Goal: Use online tool/utility: Use online tool/utility

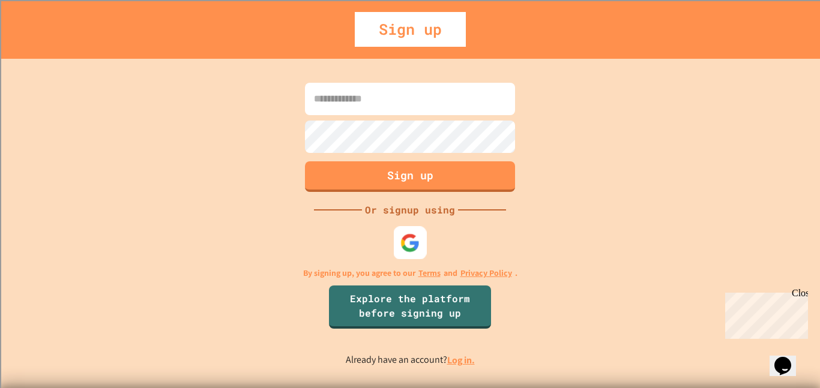
click at [418, 241] on img at bounding box center [410, 243] width 20 height 20
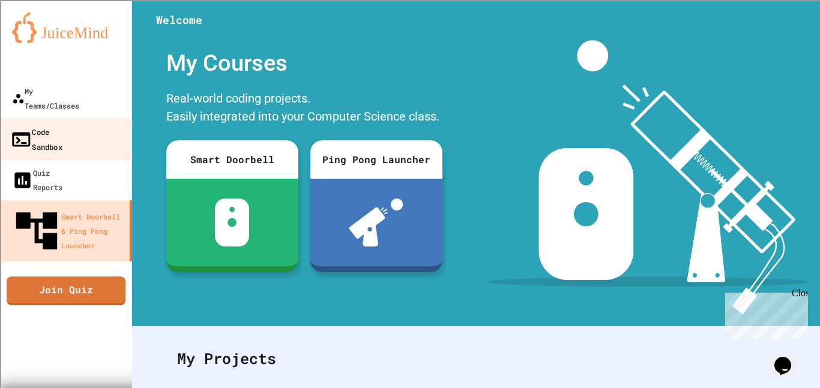
click at [47, 124] on div "Code Sandbox" at bounding box center [36, 138] width 52 height 29
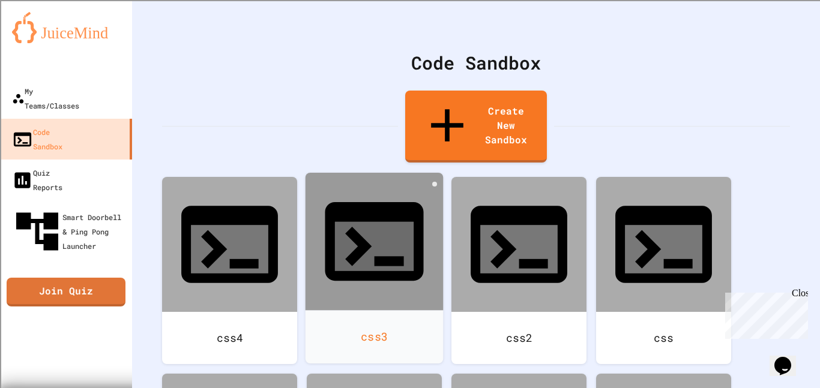
click at [343, 180] on div at bounding box center [374, 242] width 138 height 138
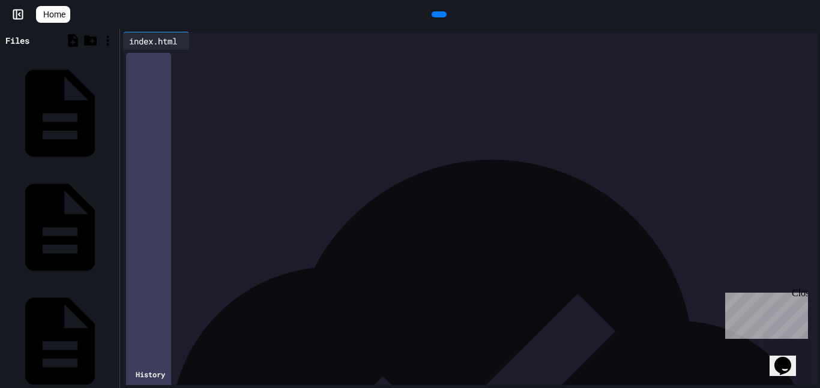
click at [438, 14] on icon at bounding box center [438, 14] width 0 height 0
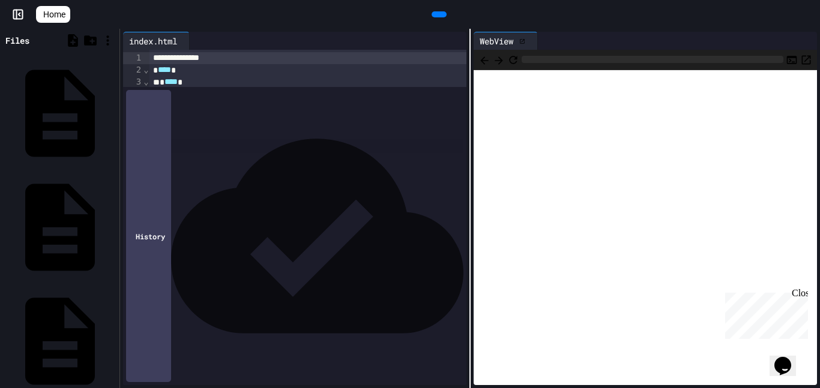
click at [442, 17] on div at bounding box center [439, 14] width 15 height 6
click at [432, 11] on div at bounding box center [439, 14] width 15 height 6
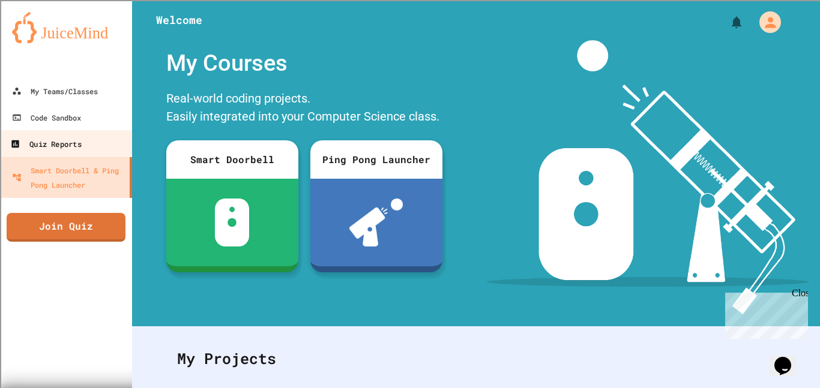
click at [79, 131] on link "Quiz Reports" at bounding box center [66, 143] width 136 height 27
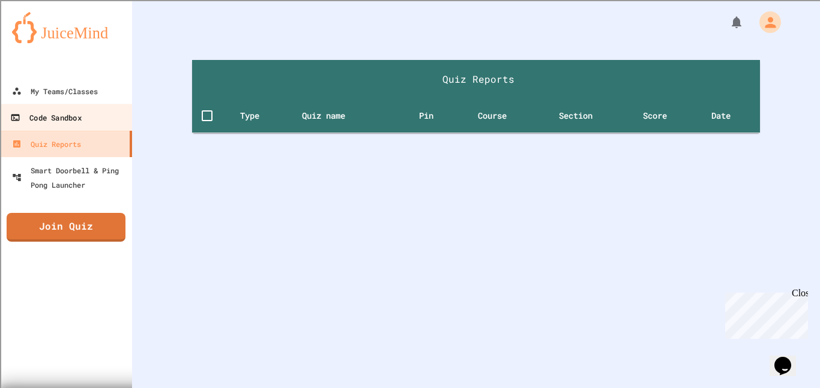
click at [67, 116] on div "Code Sandbox" at bounding box center [45, 117] width 71 height 15
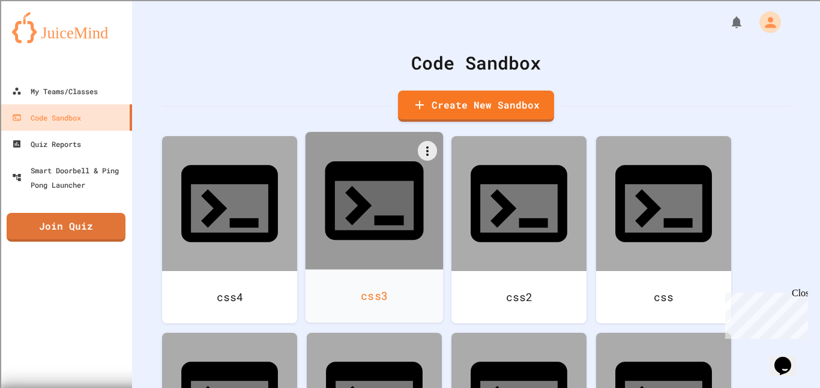
click at [410, 199] on div at bounding box center [374, 201] width 138 height 138
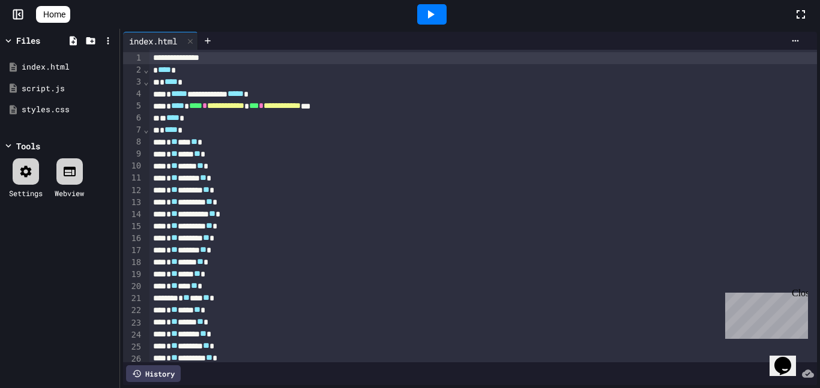
click at [446, 14] on div at bounding box center [431, 14] width 29 height 20
